Goal: Use online tool/utility

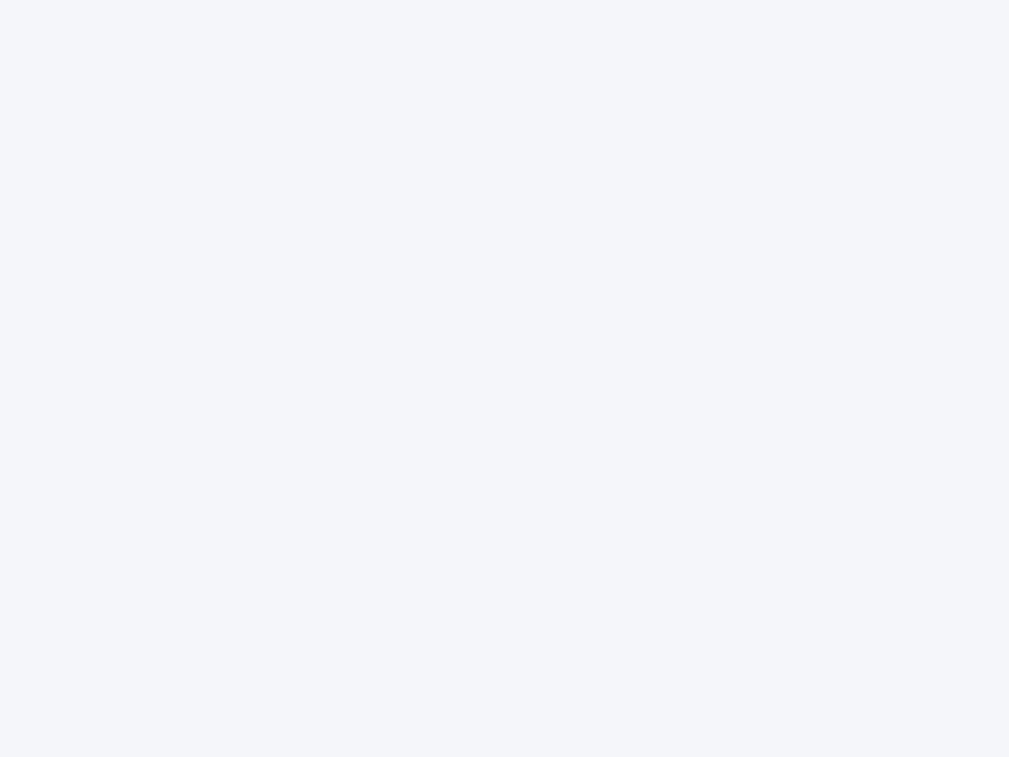
click at [505, 379] on div at bounding box center [504, 378] width 1009 height 757
